Goal: Information Seeking & Learning: Find specific fact

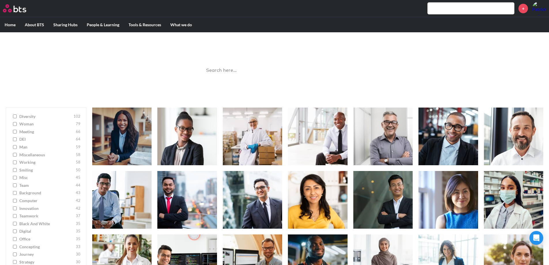
click at [231, 71] on input "search" at bounding box center [275, 70] width 144 height 15
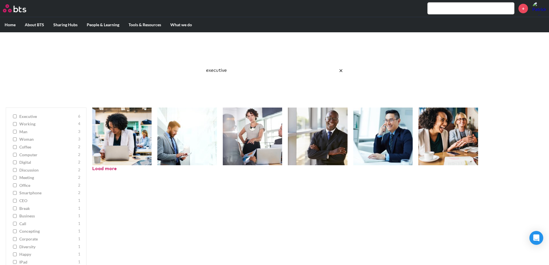
drag, startPoint x: 251, startPoint y: 74, endPoint x: 166, endPoint y: 70, distance: 85.1
click at [166, 70] on div "Image Gallery Best reusable photos in one place executive Ask a Question/Provid…" at bounding box center [274, 66] width 549 height 69
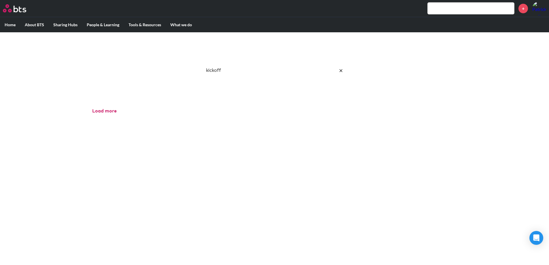
drag, startPoint x: 231, startPoint y: 74, endPoint x: 204, endPoint y: 72, distance: 27.4
click at [204, 72] on input "kickoff" at bounding box center [275, 70] width 144 height 15
click at [215, 68] on input "kickoff" at bounding box center [275, 70] width 144 height 15
drag, startPoint x: 232, startPoint y: 72, endPoint x: 168, endPoint y: 70, distance: 64.3
click at [168, 70] on div "Image Gallery Best reusable photos in one place kick-off Ask a Question/Provide…" at bounding box center [274, 66] width 549 height 69
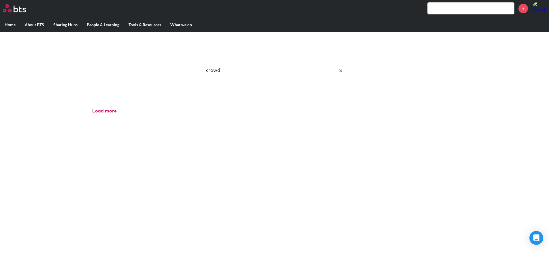
drag, startPoint x: 236, startPoint y: 69, endPoint x: 174, endPoint y: 70, distance: 62.3
click at [174, 70] on div "Image Gallery Best reusable photos in one place crowd Ask a Question/Provide Fe…" at bounding box center [274, 66] width 549 height 69
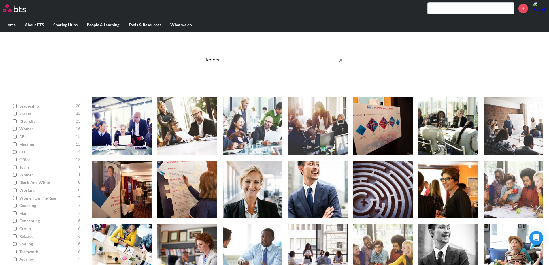
scroll to position [10, 0]
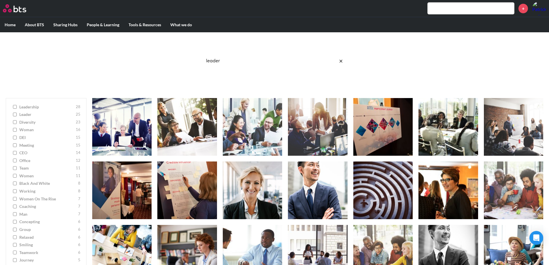
drag, startPoint x: 235, startPoint y: 58, endPoint x: 163, endPoint y: 64, distance: 72.4
click at [163, 64] on div "Image Gallery Best reusable photos in one place leader Ask a Question/Provide F…" at bounding box center [274, 57] width 549 height 69
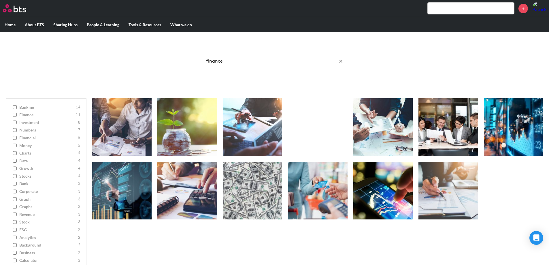
scroll to position [7, 0]
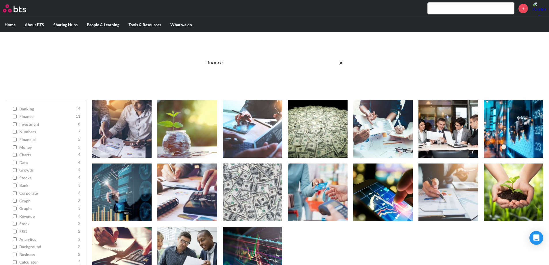
drag, startPoint x: 240, startPoint y: 67, endPoint x: 185, endPoint y: 63, distance: 54.9
click at [185, 63] on div "Image Gallery Best reusable photos in one place finance Ask a Question/Provide …" at bounding box center [274, 59] width 549 height 69
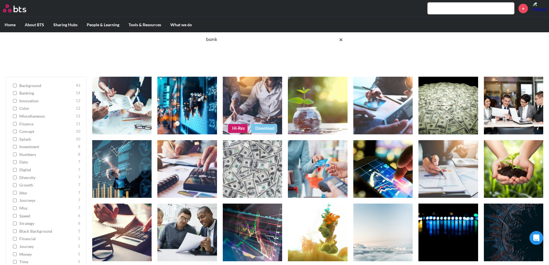
scroll to position [31, 0]
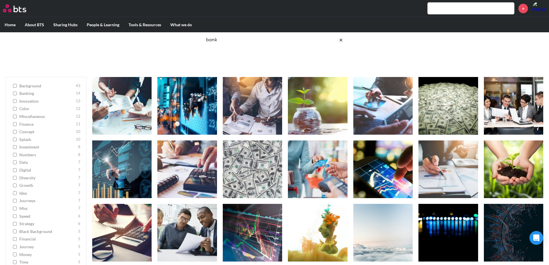
drag, startPoint x: 241, startPoint y: 41, endPoint x: 175, endPoint y: 44, distance: 66.4
click at [175, 44] on div "Image Gallery Best reusable photos in one place bank Ask a Question/Provide Fee…" at bounding box center [274, 36] width 549 height 69
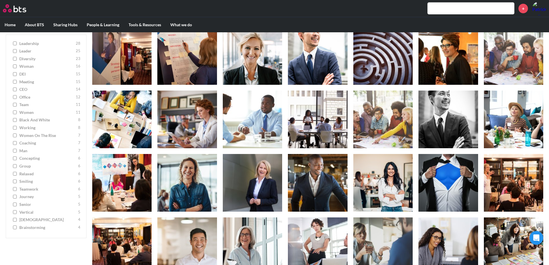
scroll to position [0, 0]
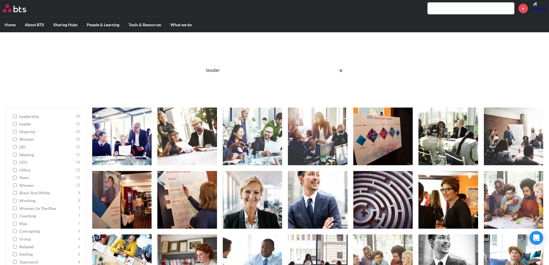
drag, startPoint x: 253, startPoint y: 69, endPoint x: 150, endPoint y: 75, distance: 104.0
click at [150, 75] on div "Image Gallery Best reusable photos in one place leader Ask a Question/Provide F…" at bounding box center [274, 66] width 549 height 69
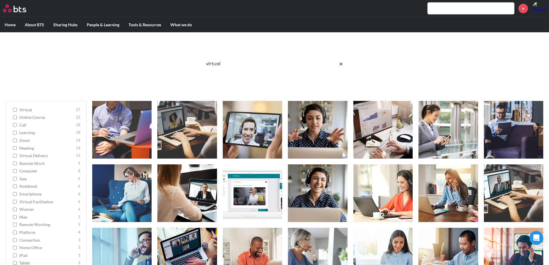
scroll to position [6, 0]
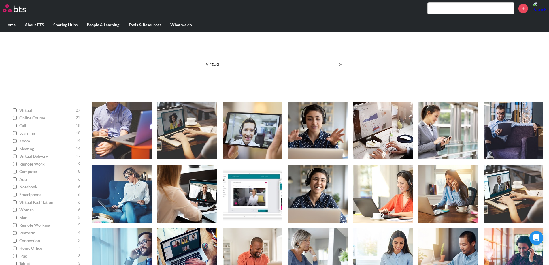
drag, startPoint x: 247, startPoint y: 58, endPoint x: 167, endPoint y: 57, distance: 79.6
click at [167, 57] on div "Image Gallery Best reusable photos in one place virtual Ask a Question/Provide …" at bounding box center [274, 60] width 549 height 69
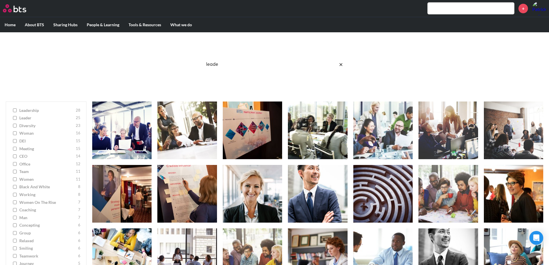
type input "leader"
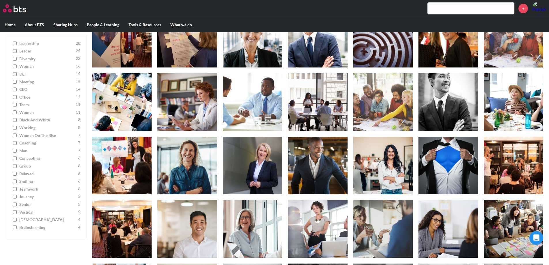
scroll to position [156, 0]
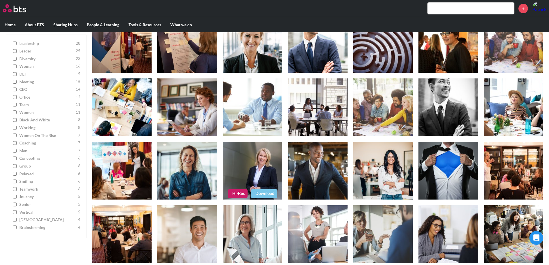
click at [238, 195] on link "Hi-Res" at bounding box center [238, 193] width 20 height 9
